Goal: Complete application form: Complete application form

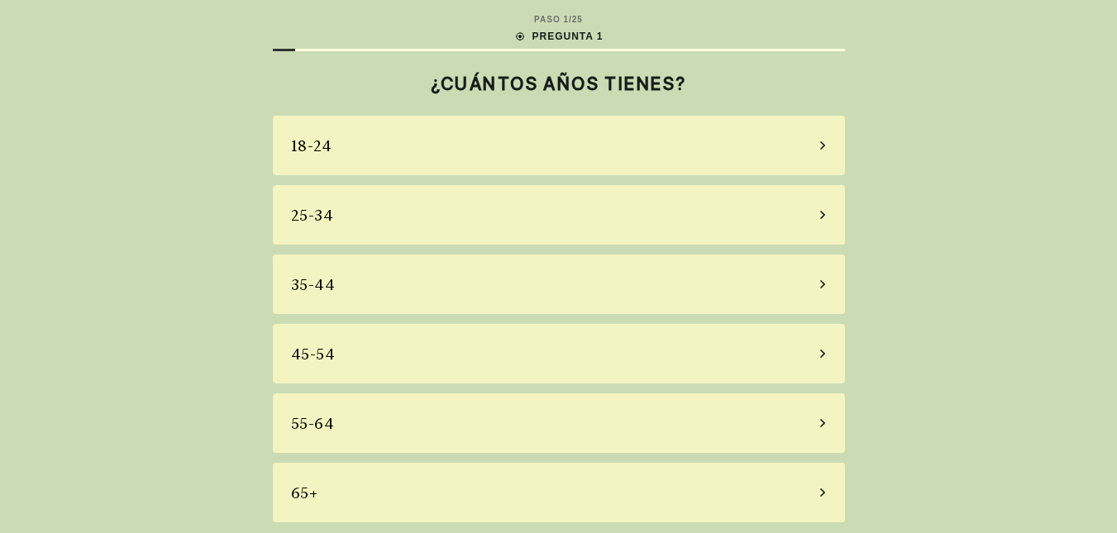
scroll to position [2, 0]
click at [460, 431] on div "55-64" at bounding box center [559, 421] width 572 height 60
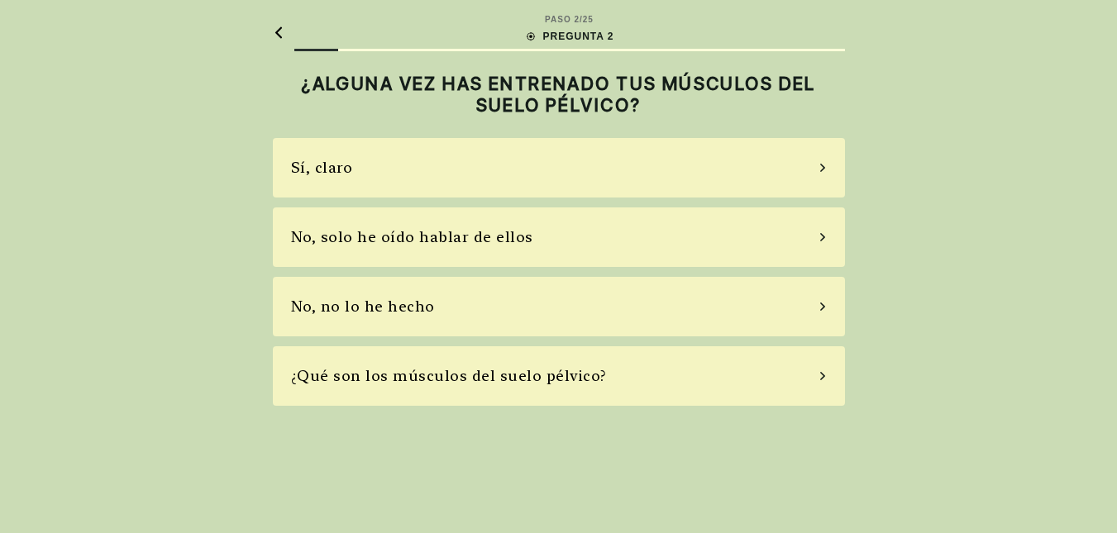
scroll to position [0, 0]
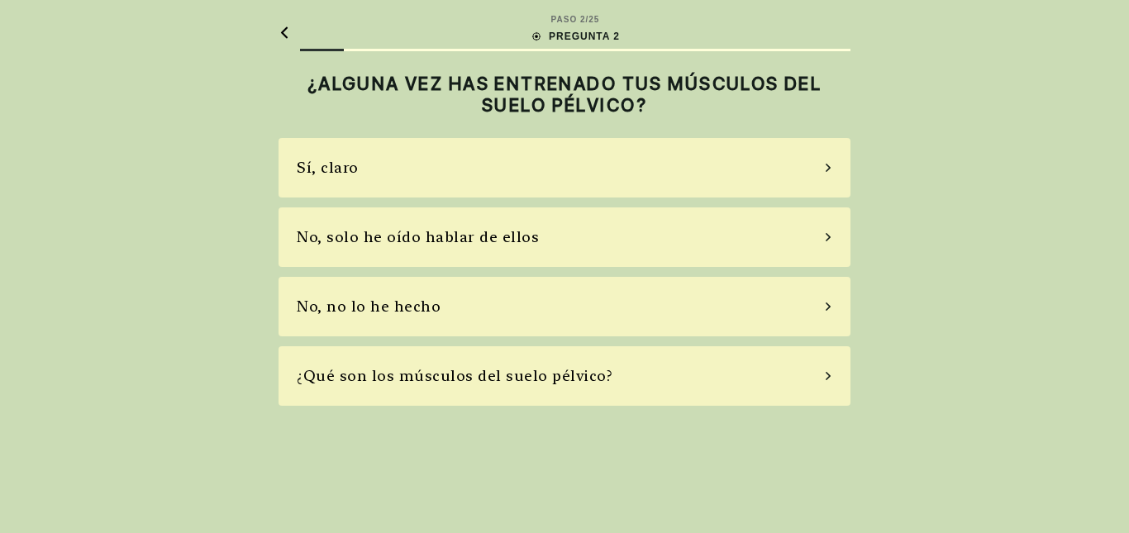
click at [433, 247] on div "No, solo he oído hablar de ellos" at bounding box center [418, 237] width 242 height 22
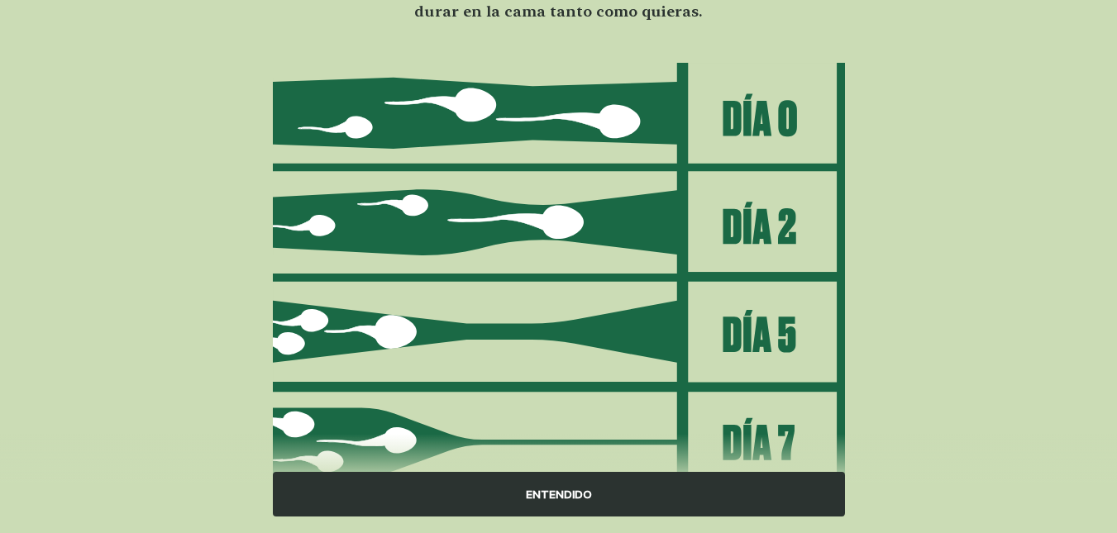
scroll to position [238, 0]
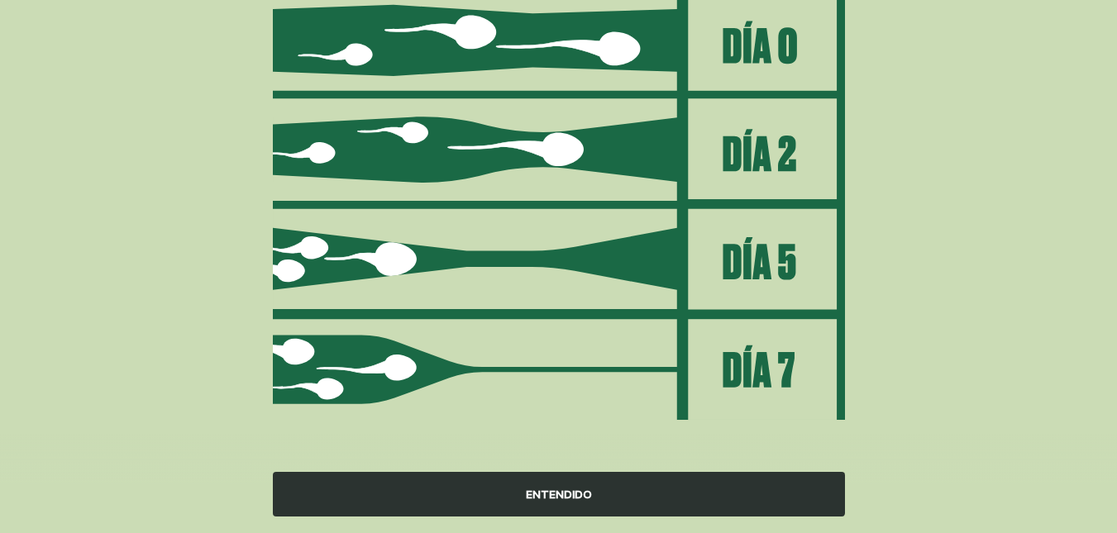
click at [523, 498] on div "ENTENDIDO" at bounding box center [559, 494] width 572 height 45
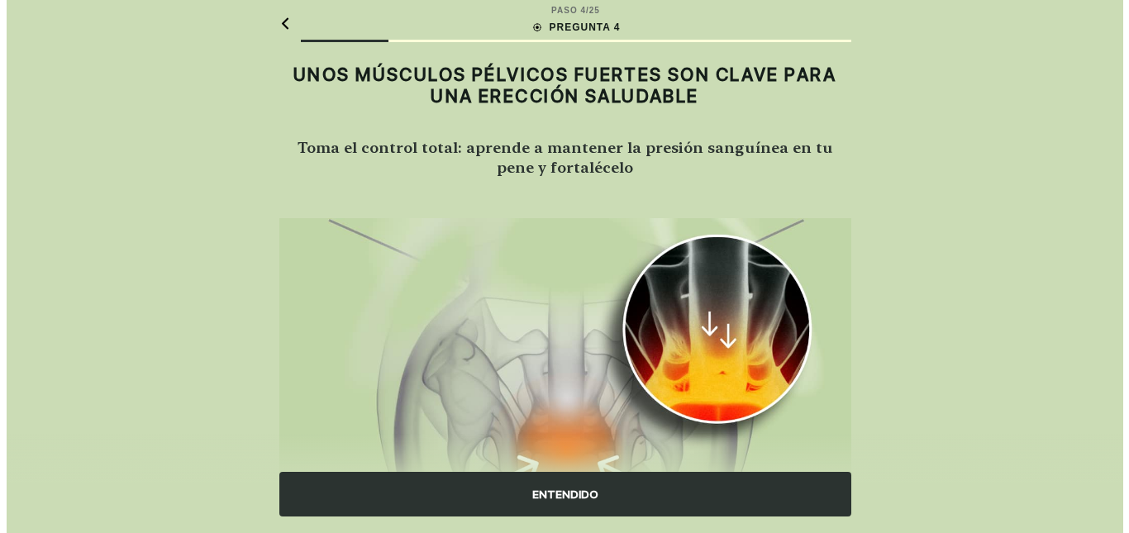
scroll to position [0, 0]
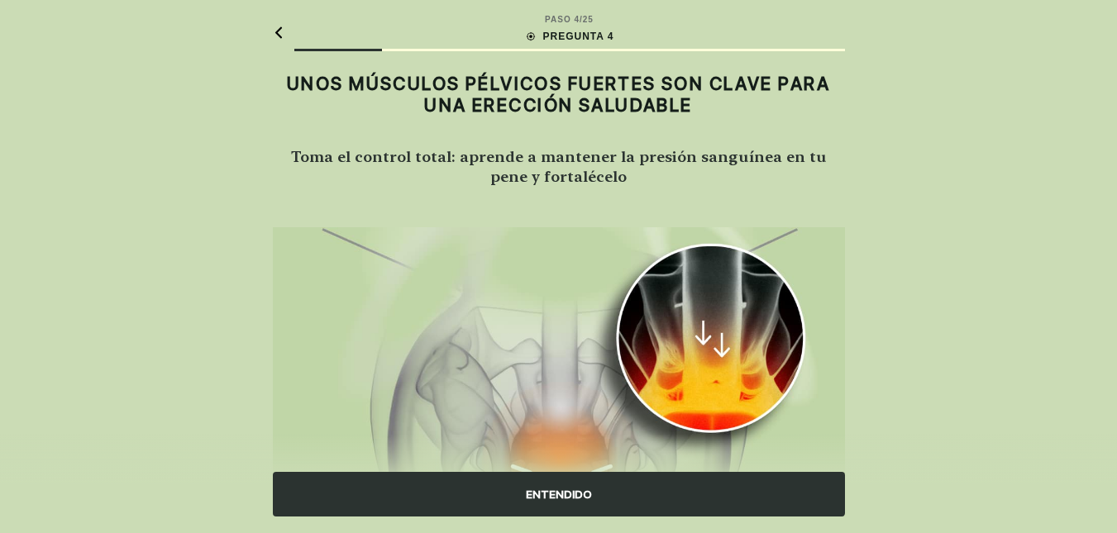
click at [550, 496] on div "ENTENDIDO" at bounding box center [559, 494] width 572 height 45
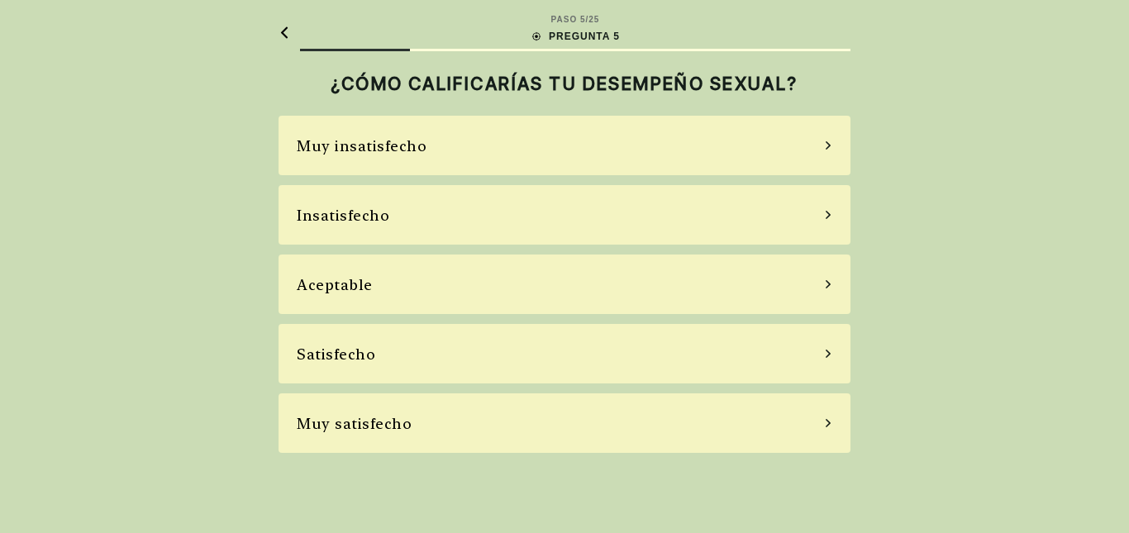
click at [588, 363] on div "Satisfecho" at bounding box center [565, 354] width 572 height 60
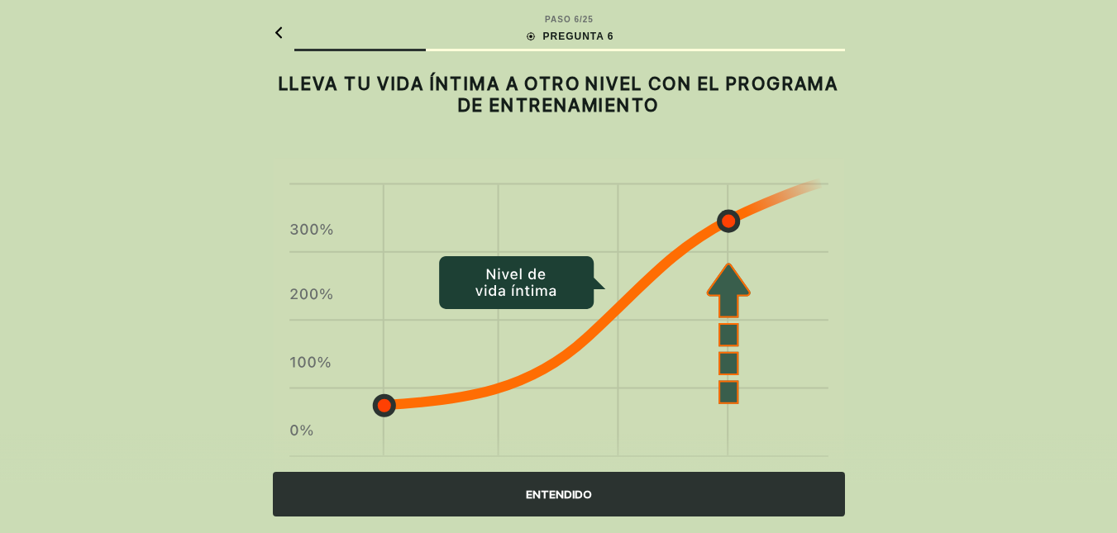
click at [545, 499] on div "ENTENDIDO" at bounding box center [559, 494] width 572 height 45
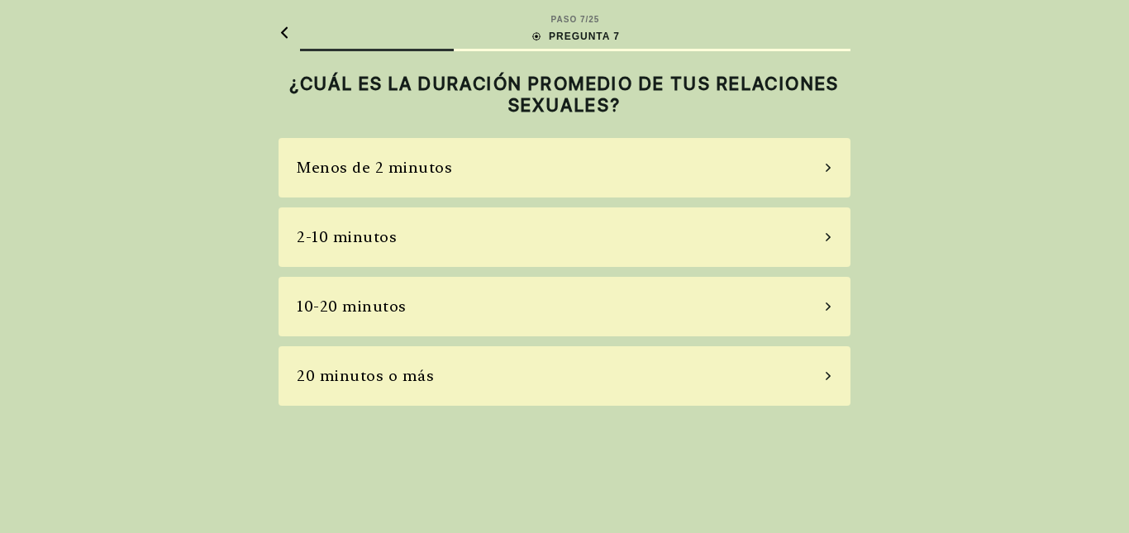
click at [650, 313] on div "10-20 minutos" at bounding box center [565, 307] width 572 height 60
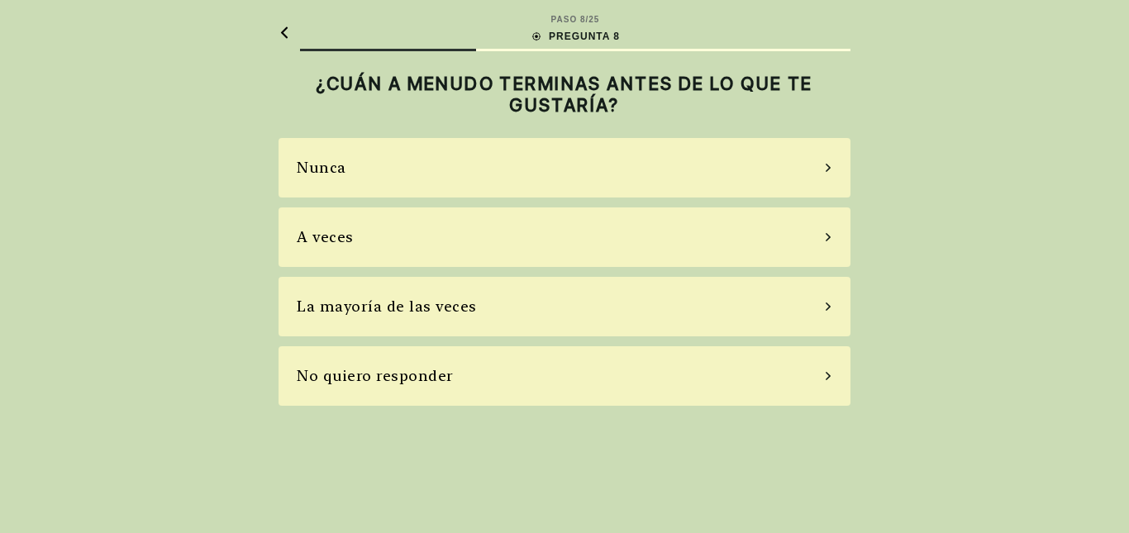
click at [659, 251] on div "A veces" at bounding box center [565, 237] width 572 height 60
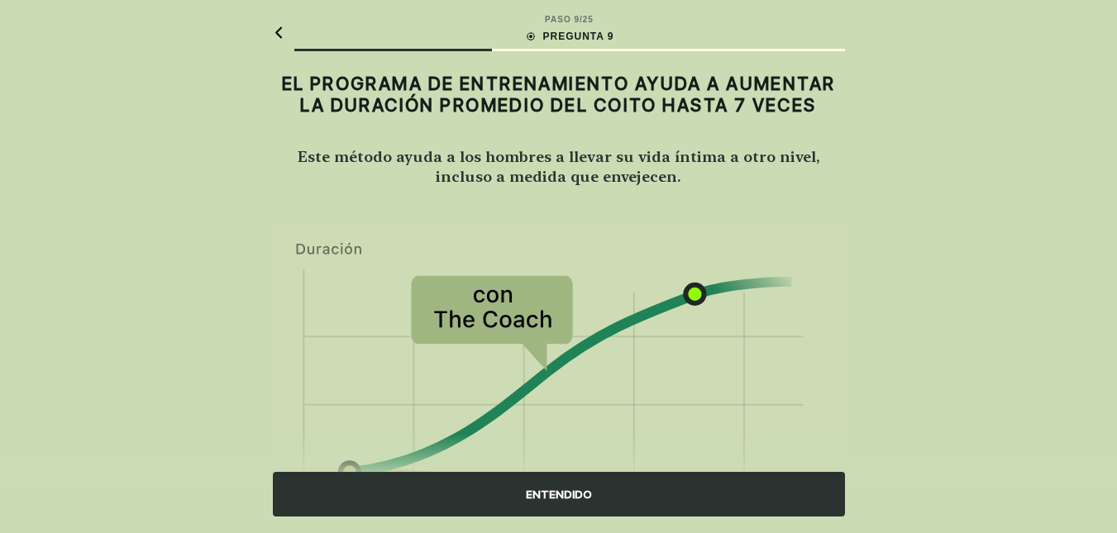
click at [535, 488] on div "ENTENDIDO" at bounding box center [559, 494] width 572 height 45
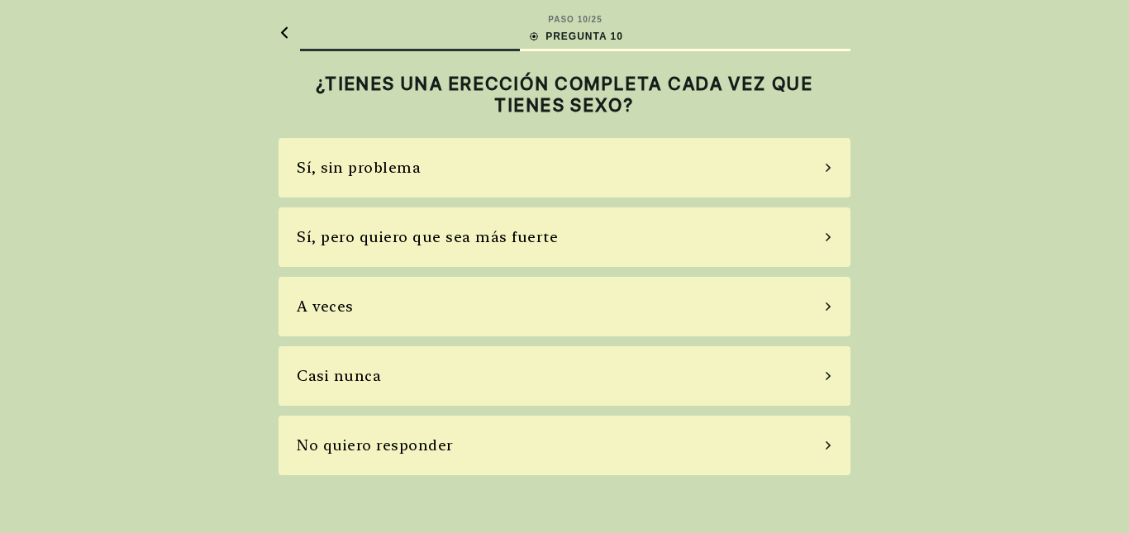
click at [730, 178] on div "Sí, sin problema" at bounding box center [565, 168] width 572 height 60
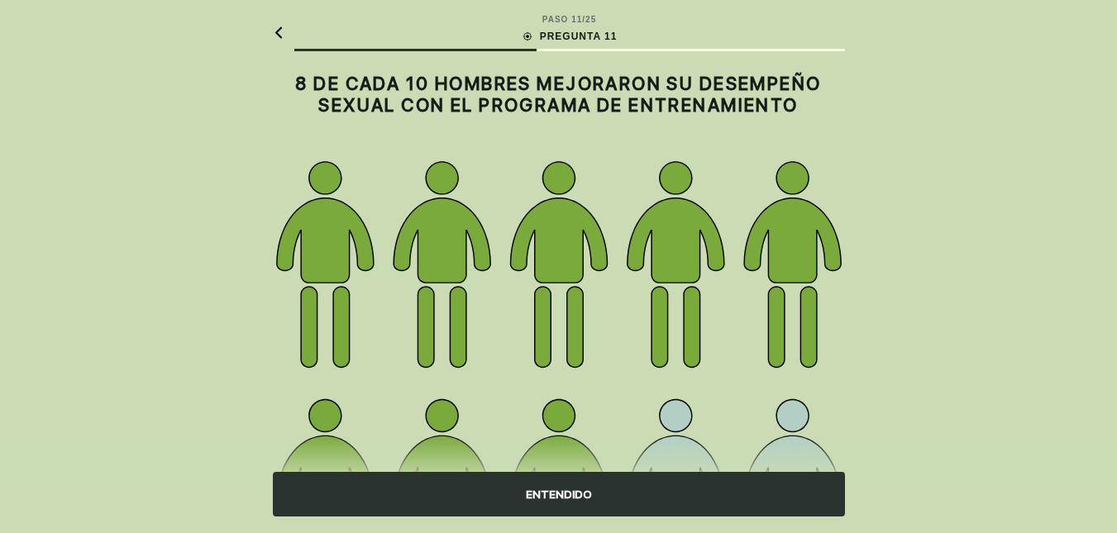
click at [530, 485] on div "ENTENDIDO" at bounding box center [559, 494] width 572 height 45
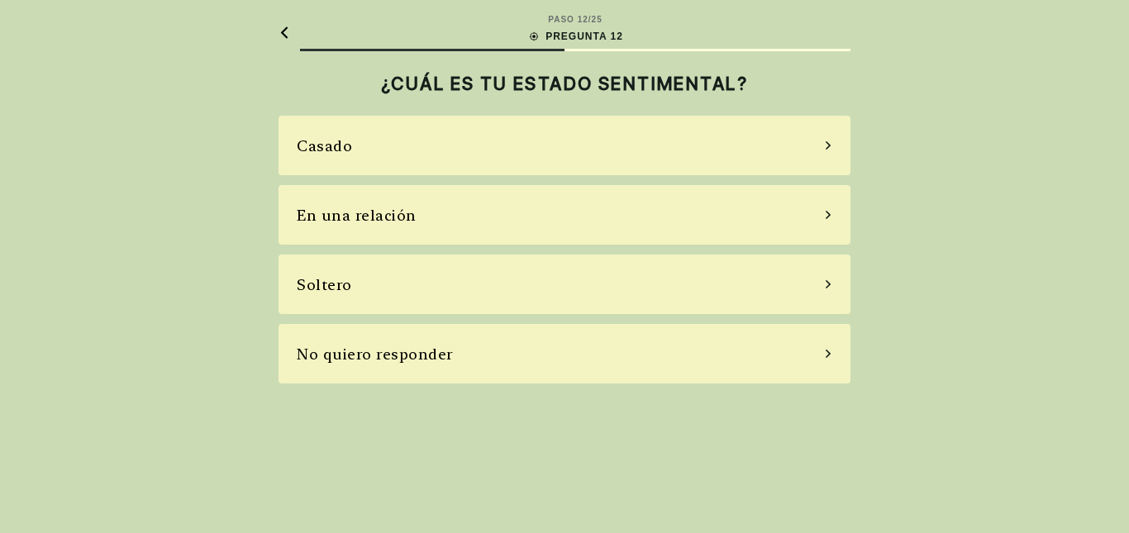
click at [660, 148] on div "Casado" at bounding box center [565, 146] width 572 height 60
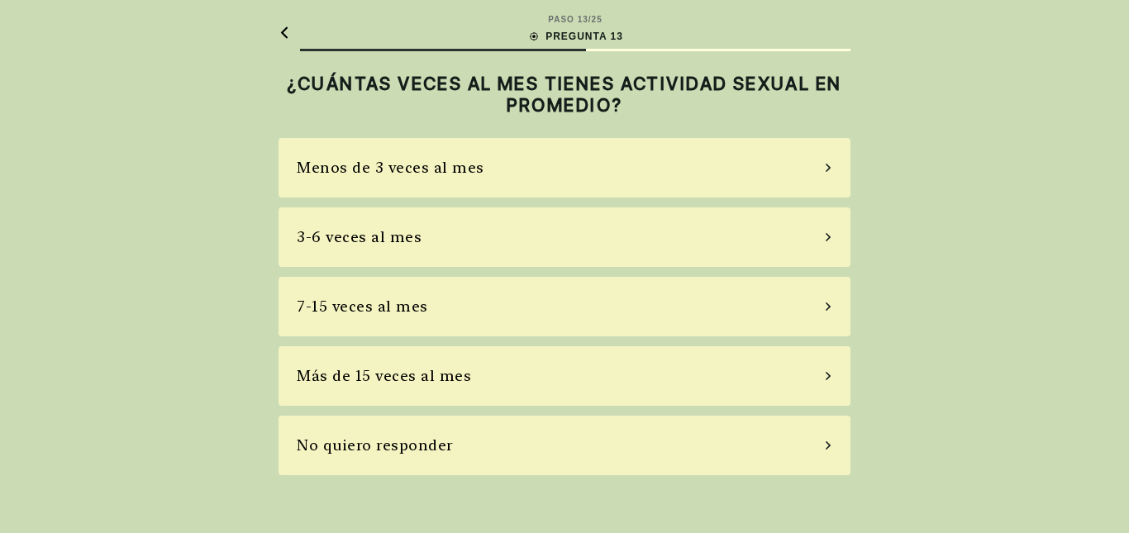
click at [596, 243] on div "3-6 veces al mes" at bounding box center [565, 237] width 572 height 60
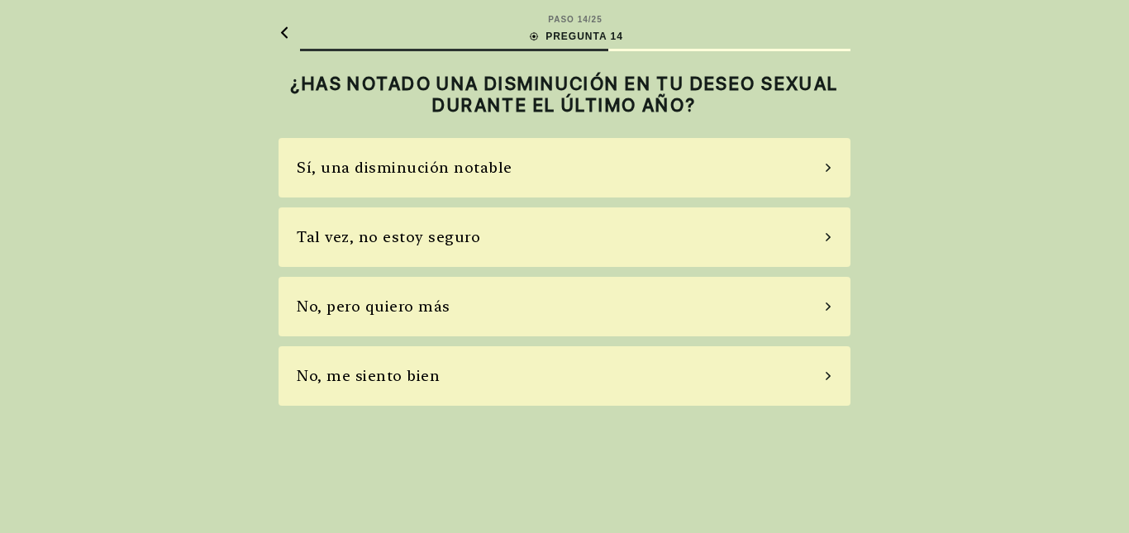
click at [611, 312] on div "No, pero quiero más" at bounding box center [565, 307] width 572 height 60
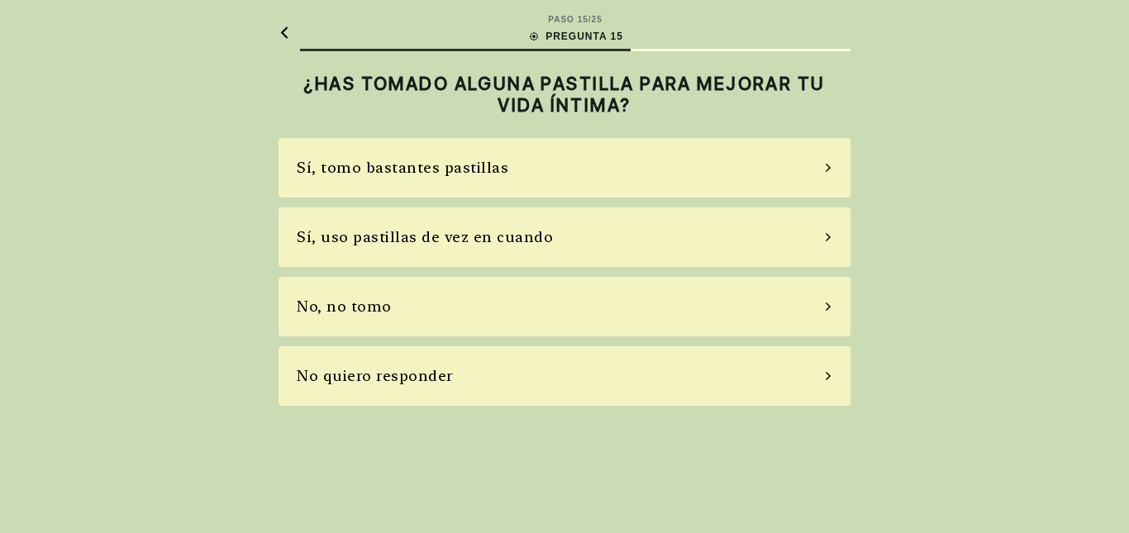
click at [611, 312] on div "No, no tomo" at bounding box center [565, 307] width 572 height 60
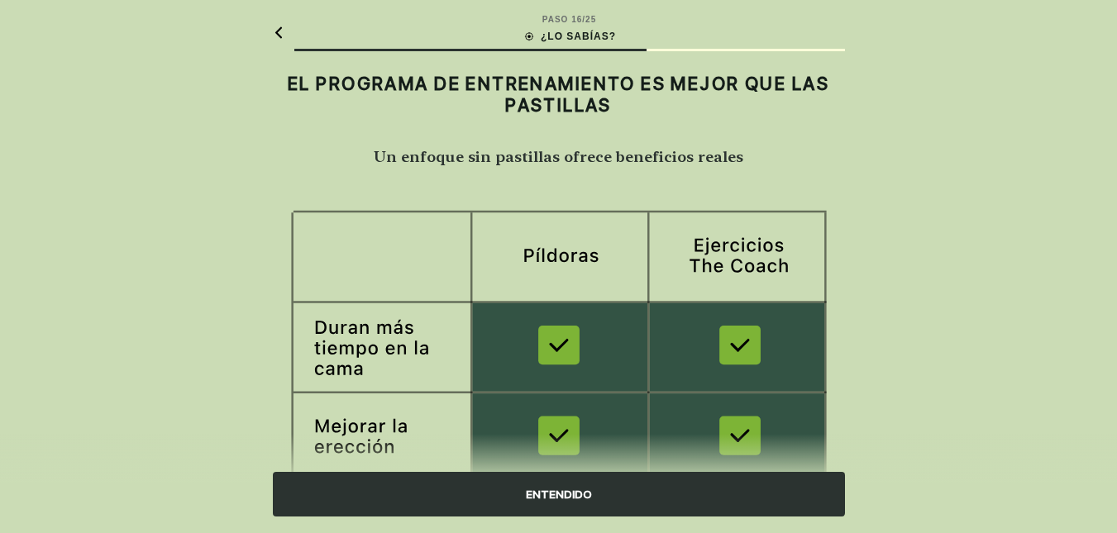
click at [522, 495] on div "ENTENDIDO" at bounding box center [559, 494] width 572 height 45
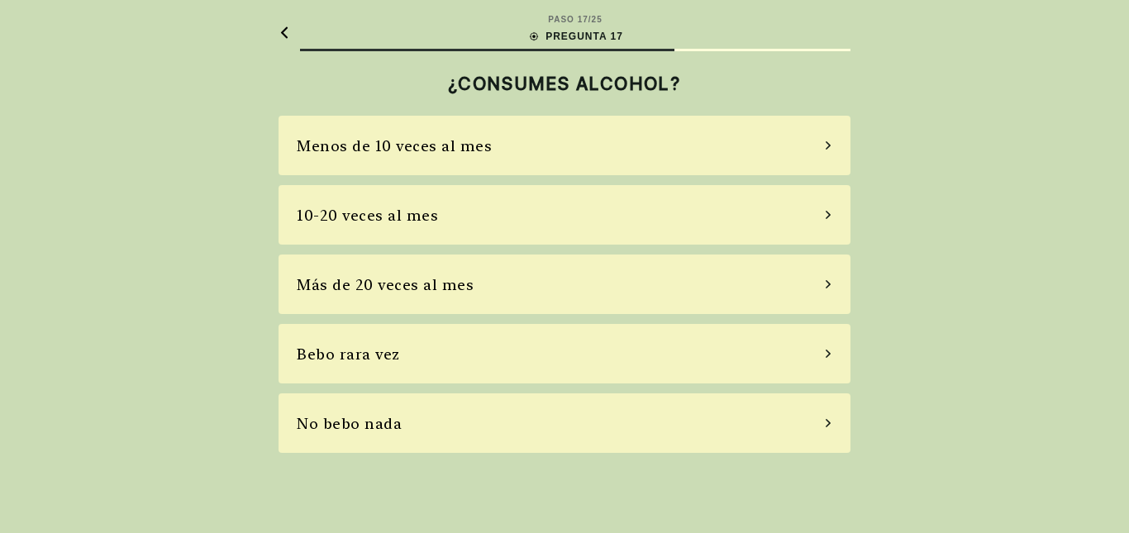
click at [583, 361] on div "Bebo rara vez" at bounding box center [565, 354] width 572 height 60
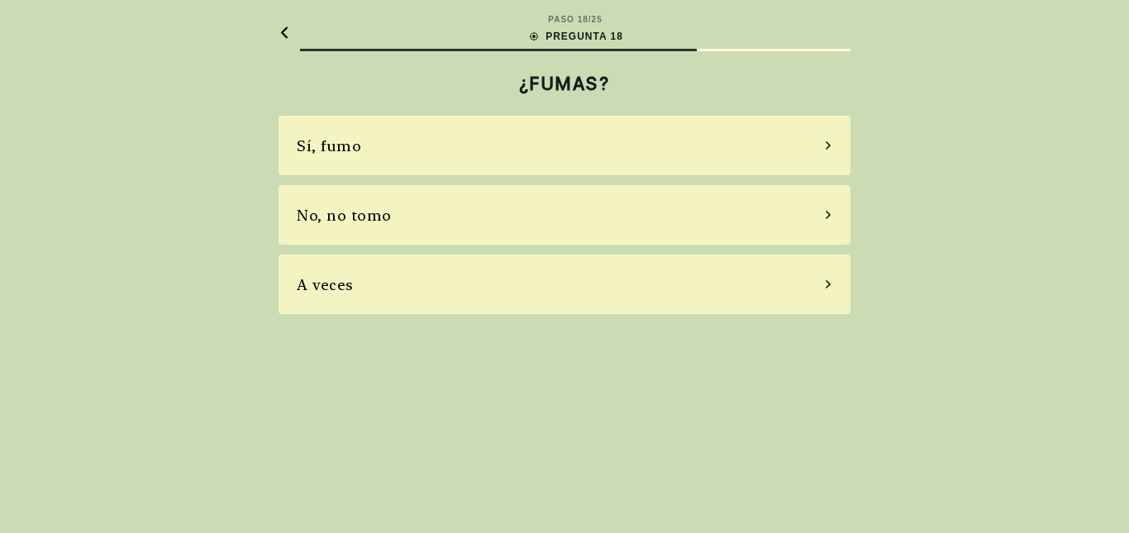
click at [679, 224] on div "No, no tomo" at bounding box center [565, 215] width 572 height 60
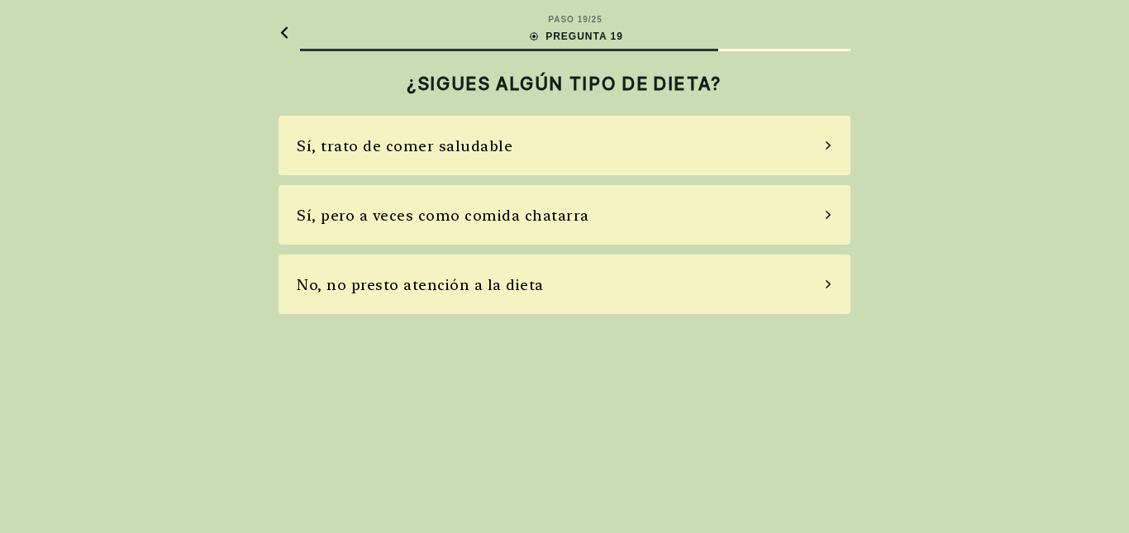
click at [651, 296] on div "No, no presto atención a la dieta" at bounding box center [565, 285] width 572 height 60
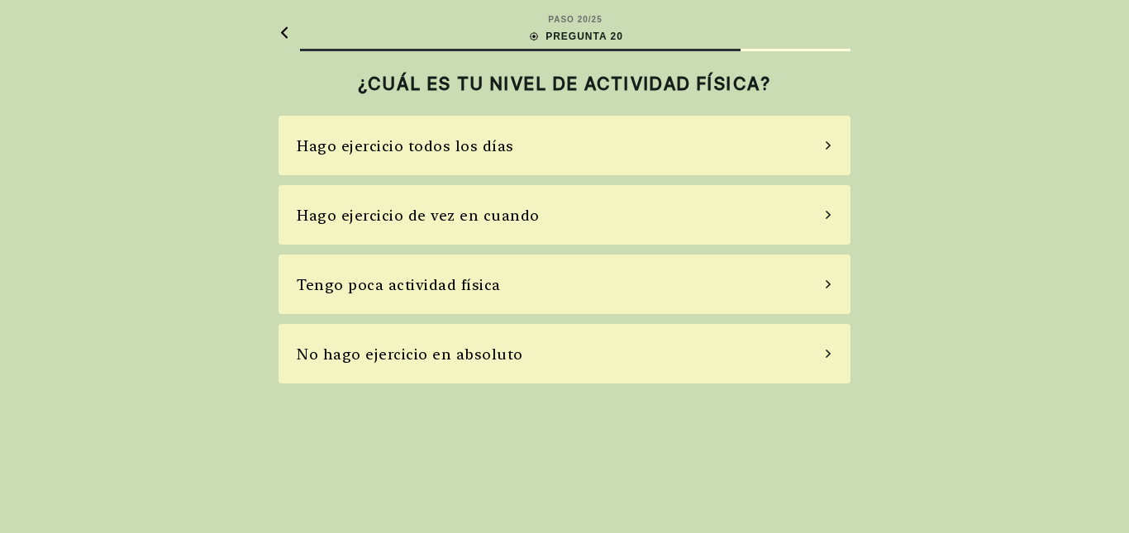
click at [670, 214] on div "Hago ejercicio de vez en cuando" at bounding box center [565, 215] width 572 height 60
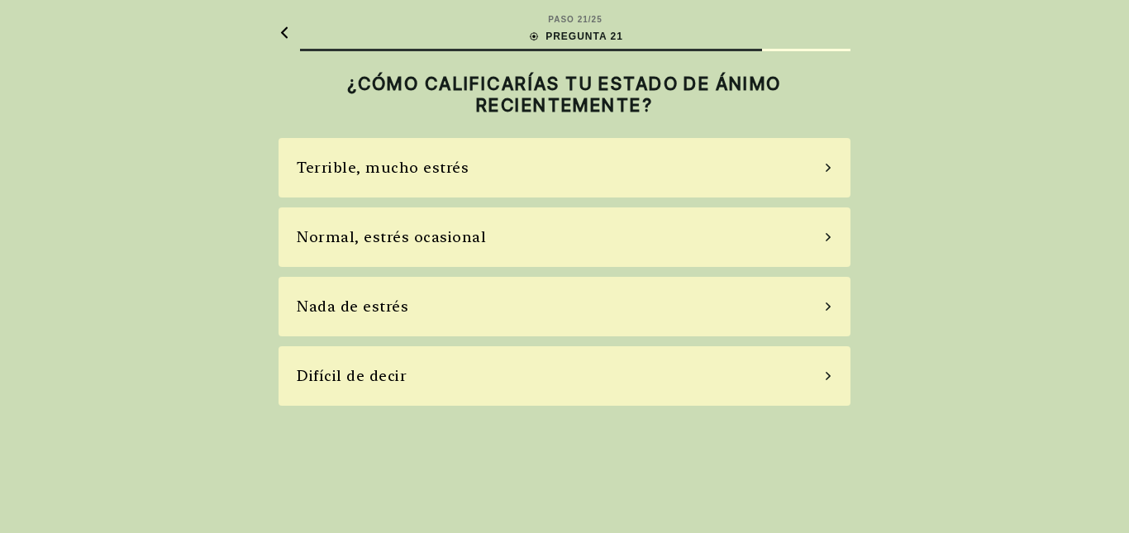
click at [633, 248] on div "Normal, estrés ocasional" at bounding box center [565, 237] width 572 height 60
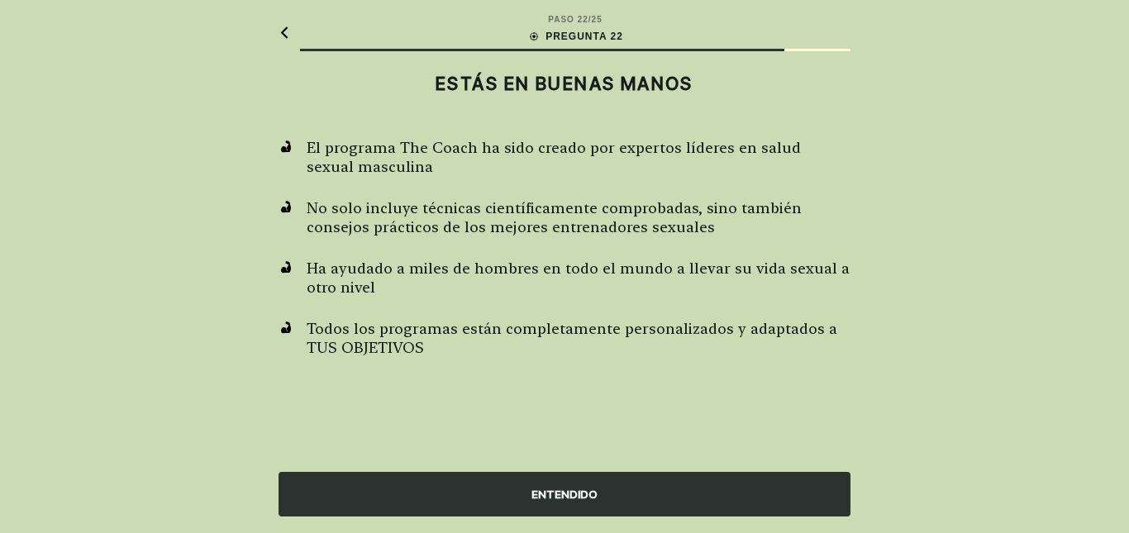
click at [567, 491] on div "ENTENDIDO" at bounding box center [565, 494] width 572 height 45
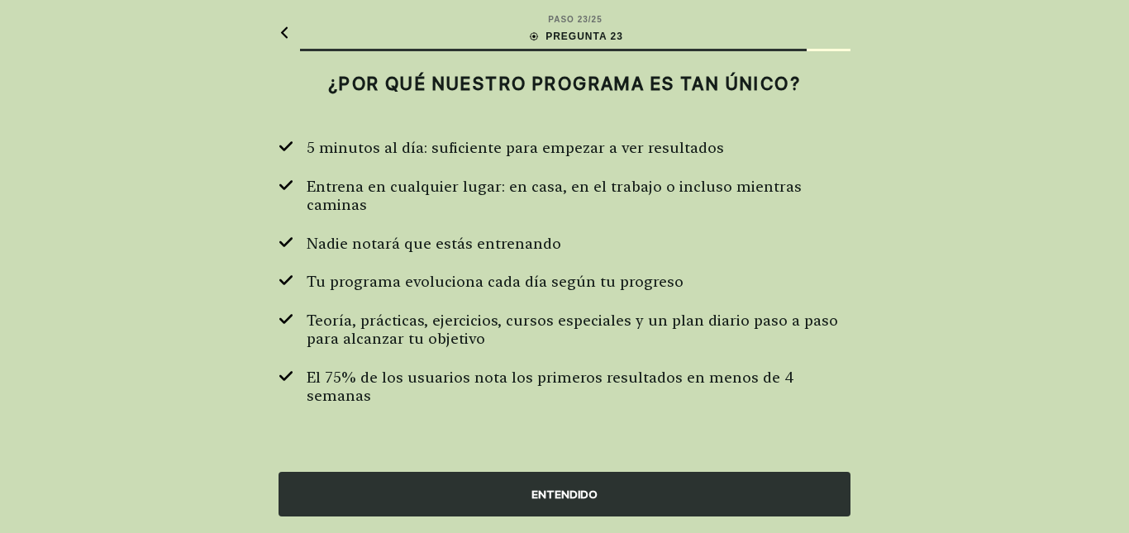
click at [569, 490] on div "ENTENDIDO" at bounding box center [565, 494] width 572 height 45
